Goal: Navigation & Orientation: Find specific page/section

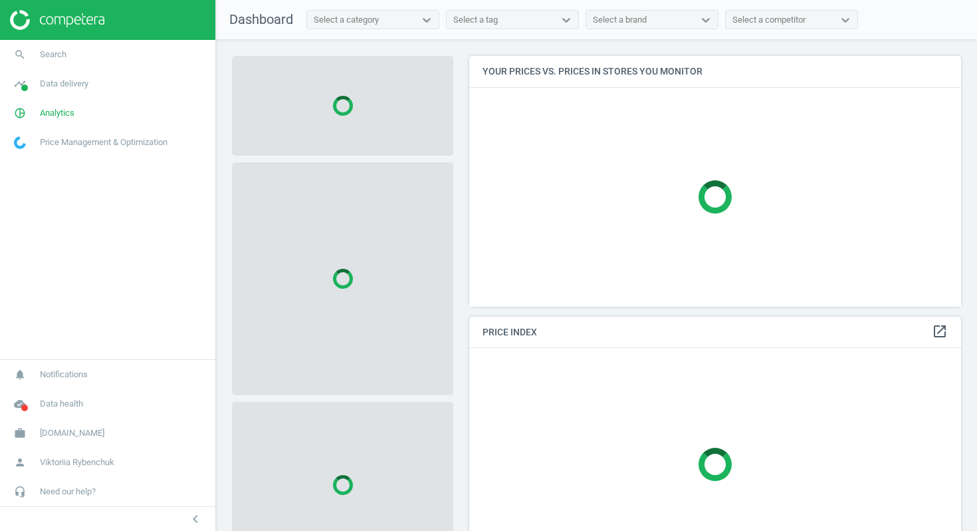
scroll to position [251, 493]
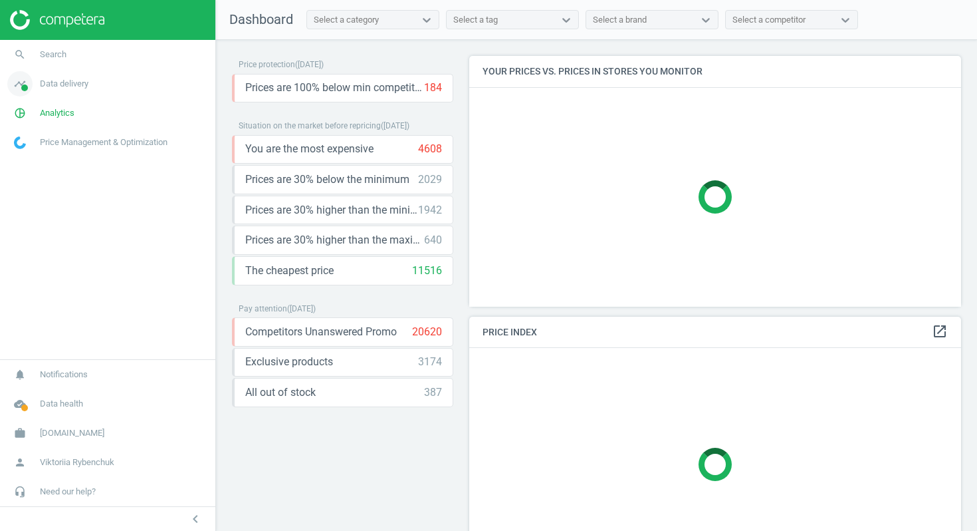
click at [66, 86] on span "Data delivery" at bounding box center [64, 84] width 49 height 12
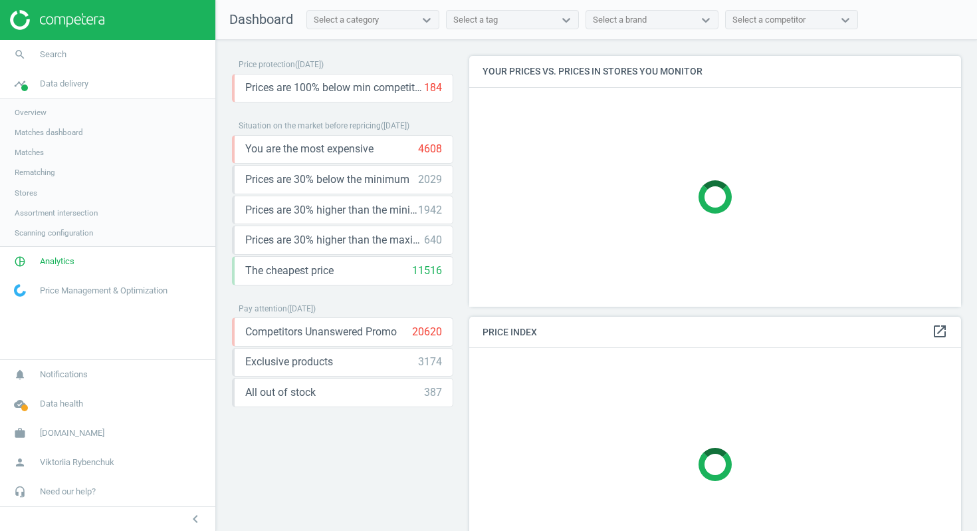
click at [37, 191] on span "Stores" at bounding box center [26, 192] width 23 height 11
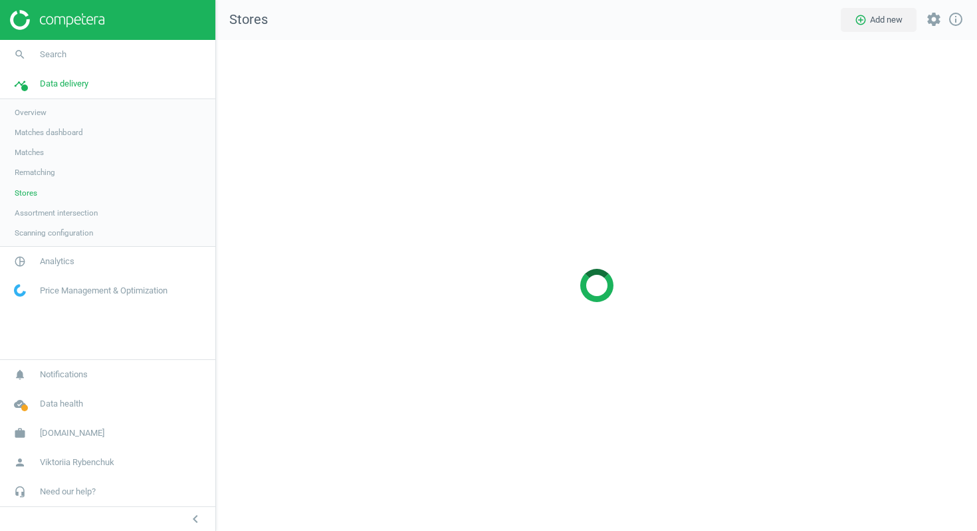
scroll to position [491, 762]
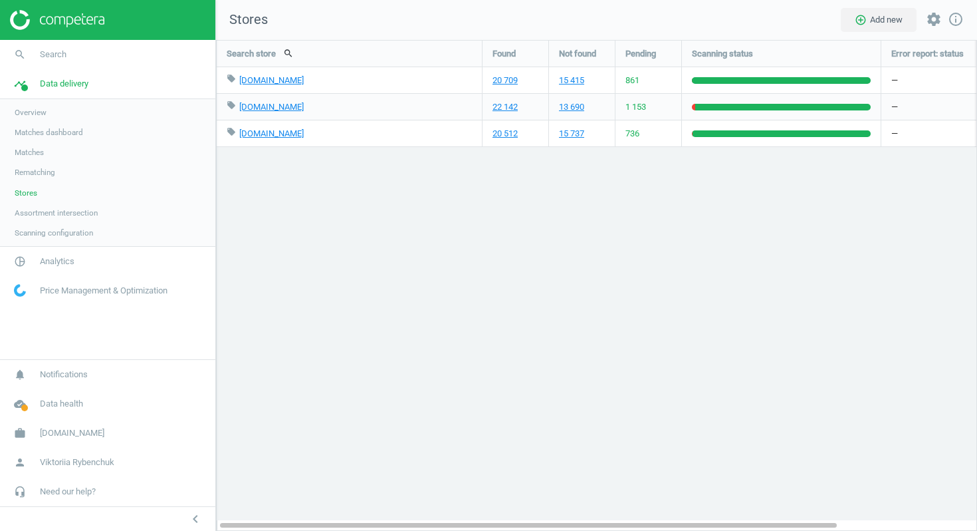
click at [35, 19] on img at bounding box center [57, 20] width 94 height 20
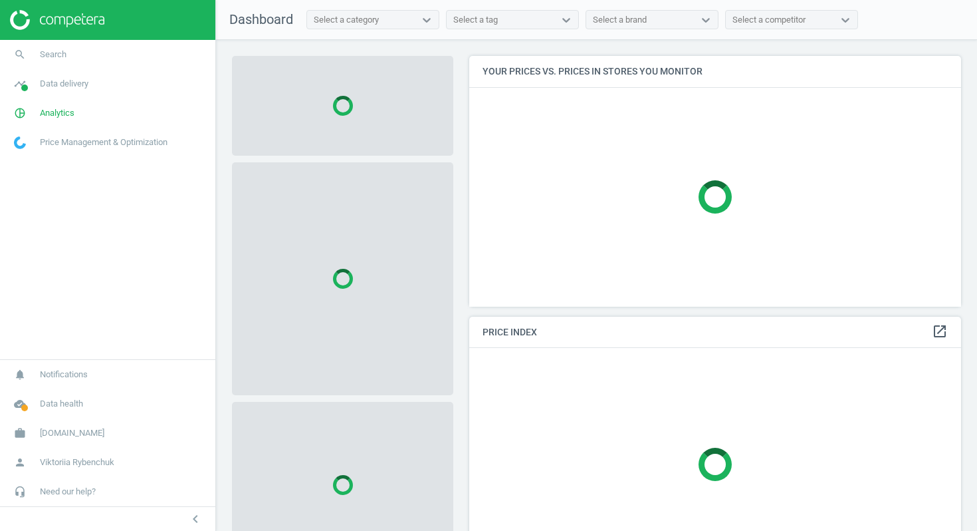
scroll to position [251, 493]
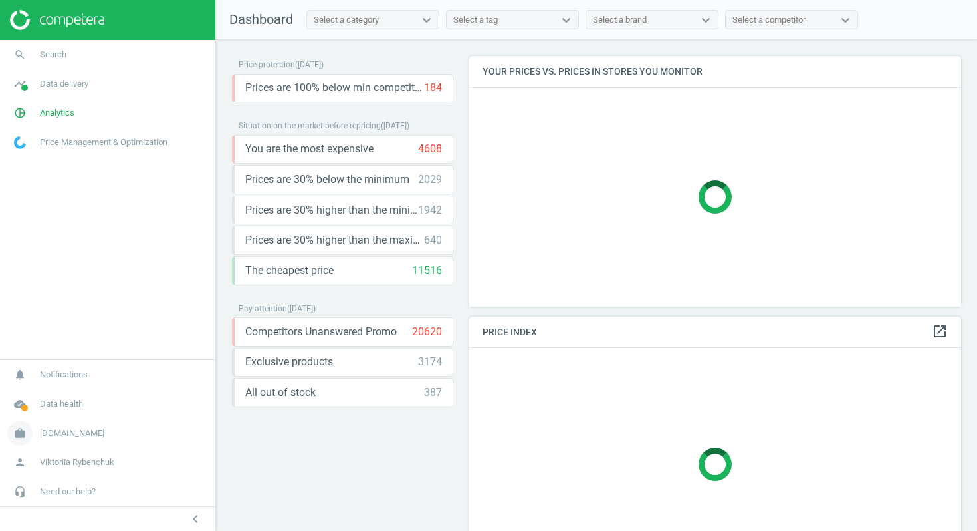
click at [60, 430] on span "Flaconi.at" at bounding box center [72, 433] width 64 height 12
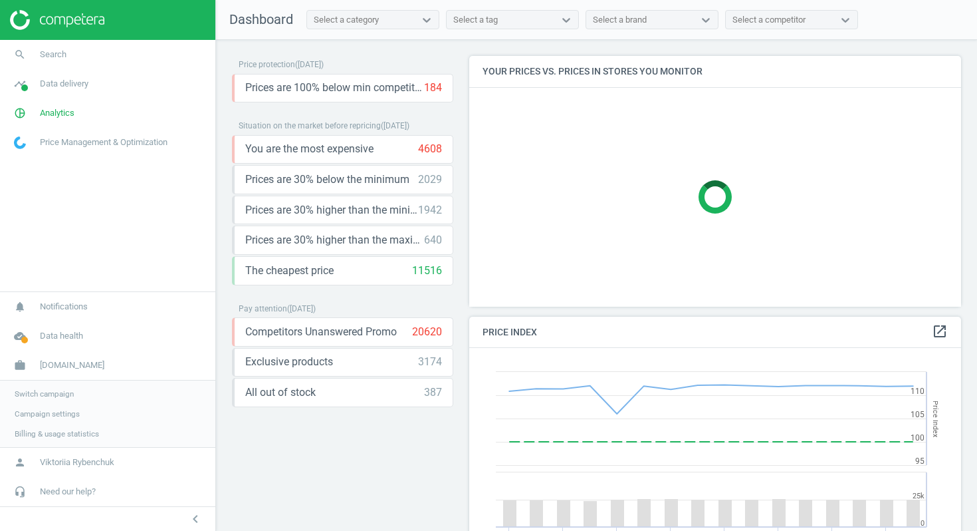
click at [52, 396] on span "Switch campaign" at bounding box center [44, 393] width 59 height 11
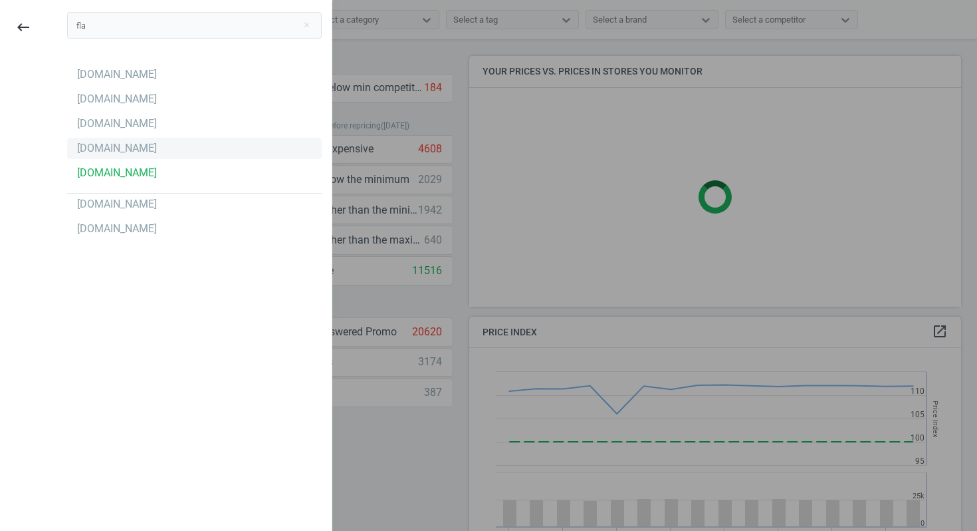
type input "fla"
click at [105, 150] on div "[DOMAIN_NAME]" at bounding box center [117, 148] width 80 height 15
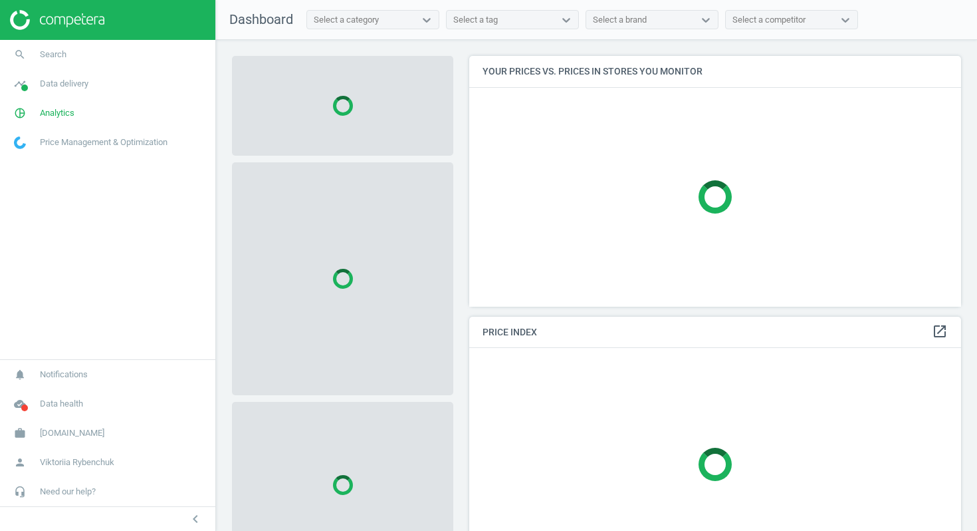
scroll to position [251, 493]
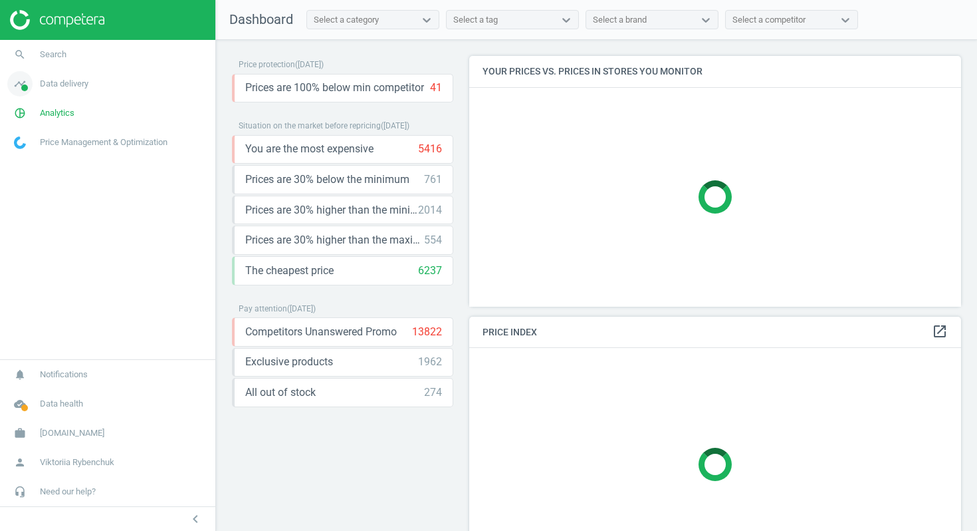
click at [57, 88] on span "Data delivery" at bounding box center [64, 84] width 49 height 12
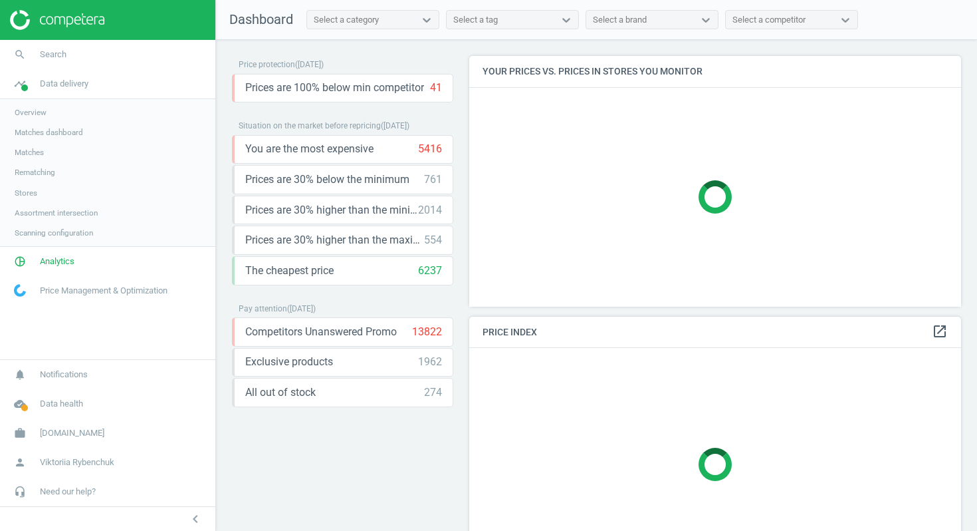
click at [37, 187] on span "Stores" at bounding box center [26, 192] width 23 height 11
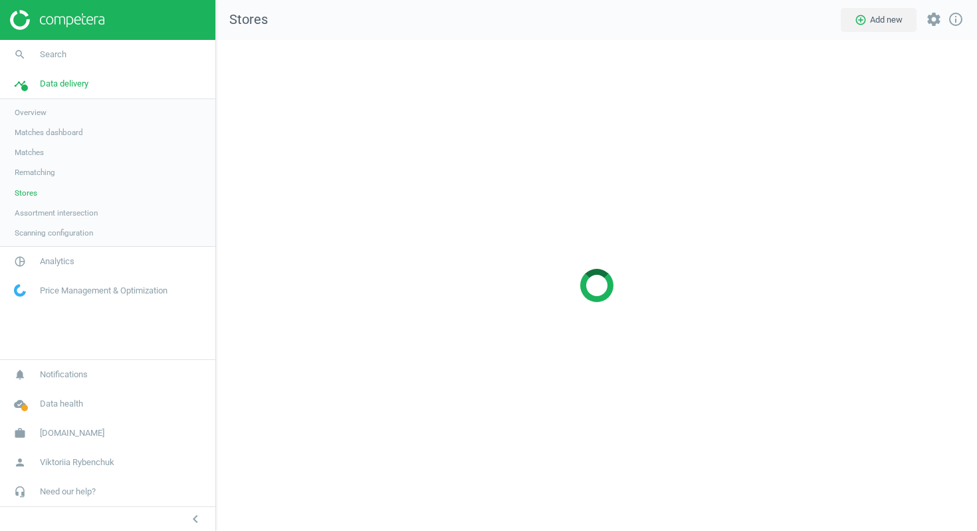
scroll to position [491, 762]
